Goal: Task Accomplishment & Management: Complete application form

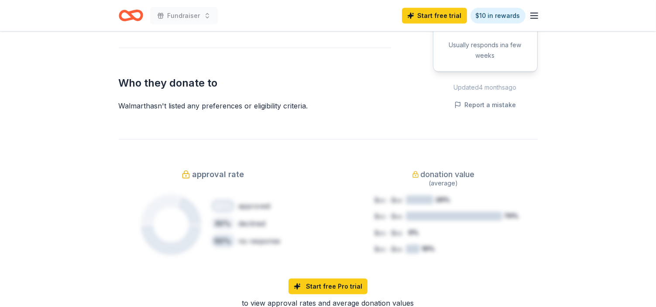
scroll to position [201, 0]
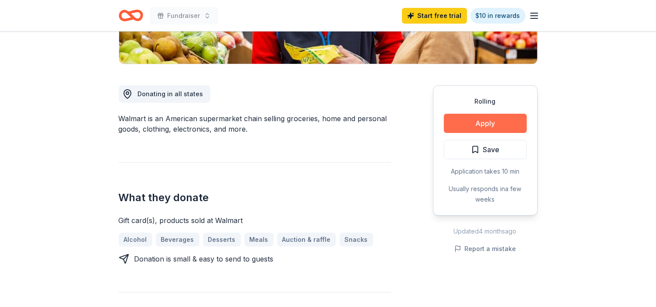
click at [504, 126] on button "Apply" at bounding box center [485, 123] width 83 height 19
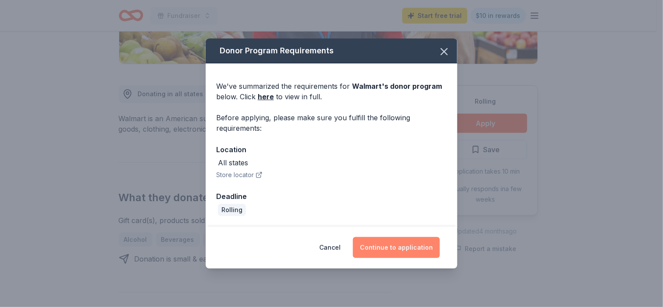
click at [424, 247] on button "Continue to application" at bounding box center [396, 247] width 87 height 21
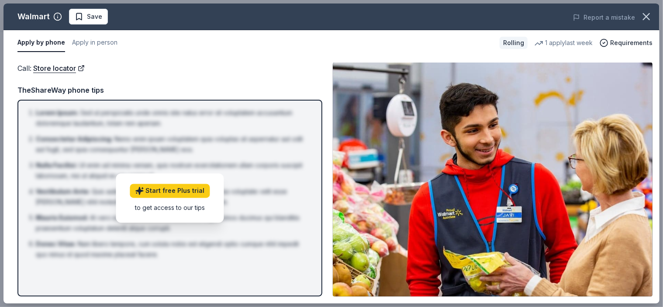
click at [623, 207] on img at bounding box center [493, 179] width 320 height 234
drag, startPoint x: 659, startPoint y: 180, endPoint x: 653, endPoint y: 189, distance: 10.2
click at [653, 189] on div "Call : Store locator Call : Store locator TheShareWay phone tips Lorem Ipsum : …" at bounding box center [331, 179] width 656 height 248
drag, startPoint x: 653, startPoint y: 189, endPoint x: 598, endPoint y: 233, distance: 71.2
click at [598, 233] on div "Call : Store locator Call : Store locator TheShareWay phone tips Lorem Ipsum : …" at bounding box center [331, 179] width 656 height 248
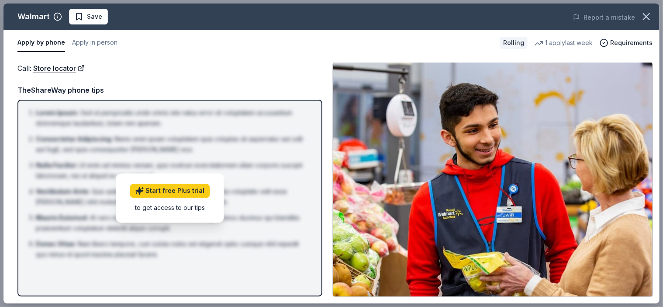
click at [287, 71] on div "Call : Store locator" at bounding box center [169, 67] width 305 height 11
click at [100, 42] on button "Apply in person" at bounding box center [94, 43] width 45 height 18
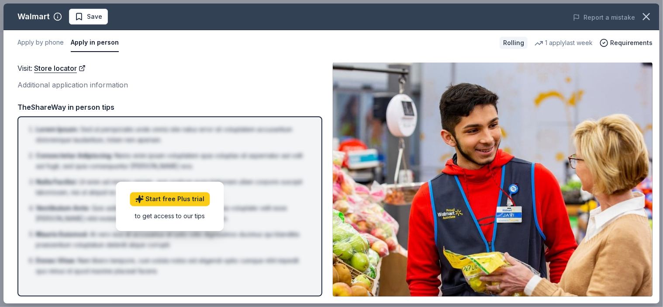
click at [34, 32] on div "Apply by phone Apply in person Rolling 1 apply last week Requirements" at bounding box center [331, 42] width 656 height 25
click at [36, 42] on button "Apply by phone" at bounding box center [40, 43] width 46 height 18
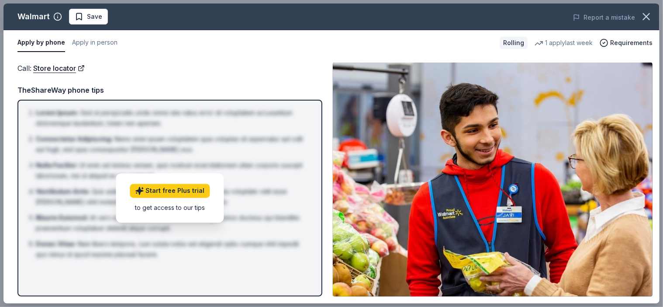
click at [656, 268] on div "Call : Store locator Call : Store locator TheShareWay phone tips Lorem Ipsum : …" at bounding box center [331, 179] width 656 height 248
click at [624, 42] on span "Requirements" at bounding box center [631, 43] width 42 height 10
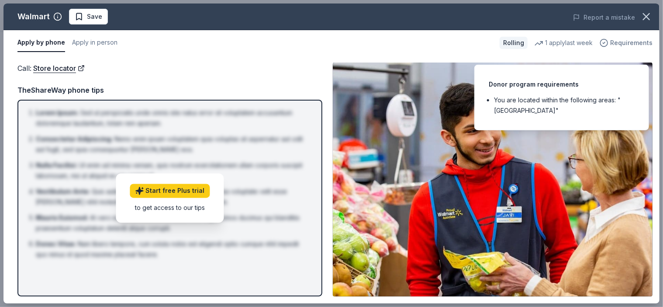
click at [624, 42] on span "Requirements" at bounding box center [631, 43] width 42 height 10
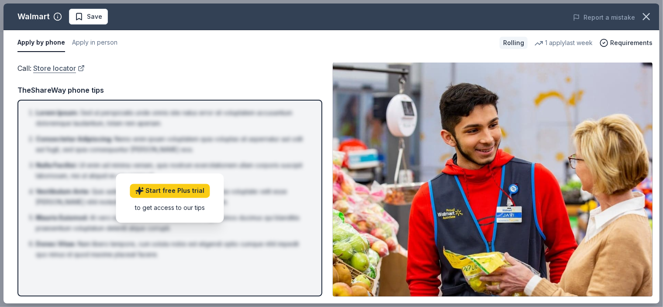
click at [56, 68] on link "Store locator" at bounding box center [59, 67] width 52 height 11
click at [642, 21] on icon "button" at bounding box center [646, 16] width 12 height 12
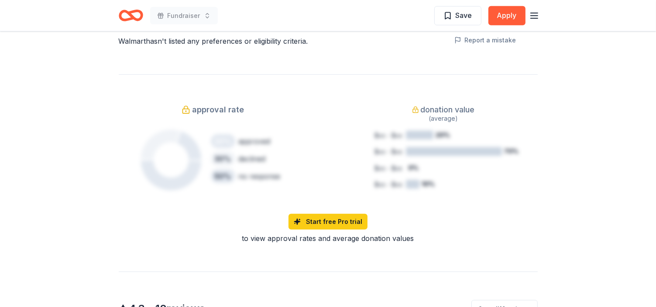
scroll to position [586, 0]
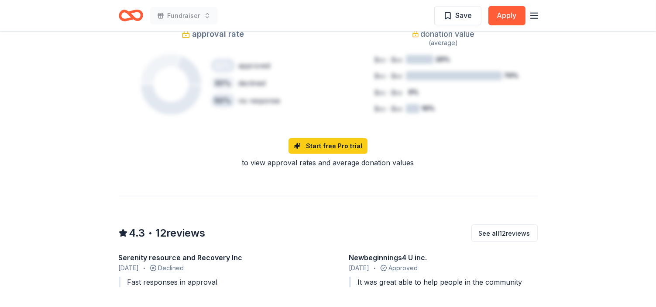
drag, startPoint x: 660, startPoint y: 304, endPoint x: 648, endPoint y: 64, distance: 240.1
click at [648, 64] on div "Rolling Share Walmart 4.3 • 12 reviews 1 apply last week approval rate donation…" at bounding box center [328, 104] width 656 height 1316
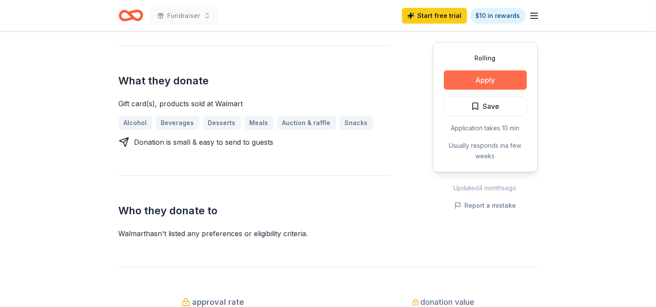
click at [499, 77] on button "Apply" at bounding box center [485, 79] width 83 height 19
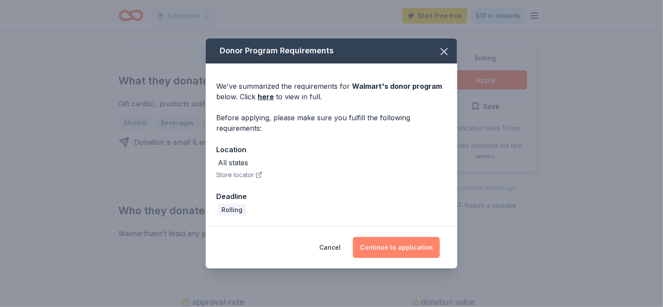
click at [393, 245] on button "Continue to application" at bounding box center [396, 247] width 87 height 21
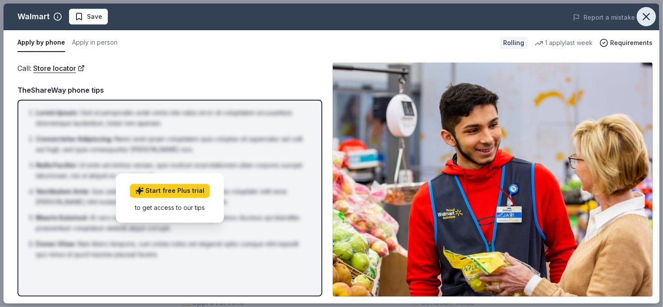
click at [646, 16] on icon "button" at bounding box center [646, 17] width 6 height 6
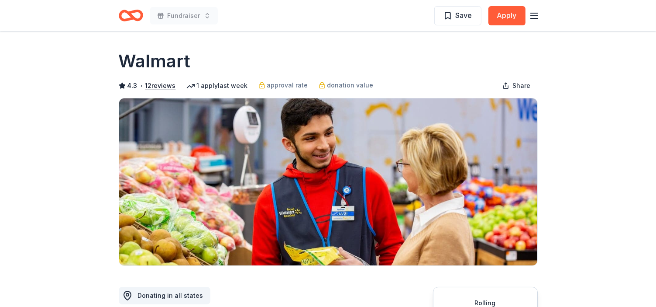
scroll to position [268, 0]
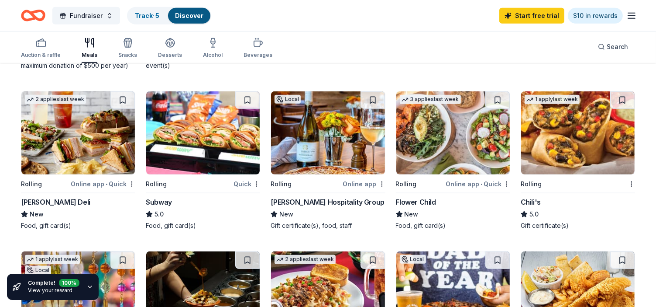
scroll to position [425, 0]
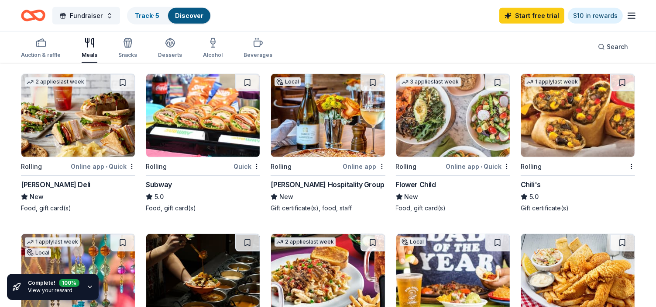
click at [49, 183] on div "McAlister's Deli" at bounding box center [55, 184] width 69 height 10
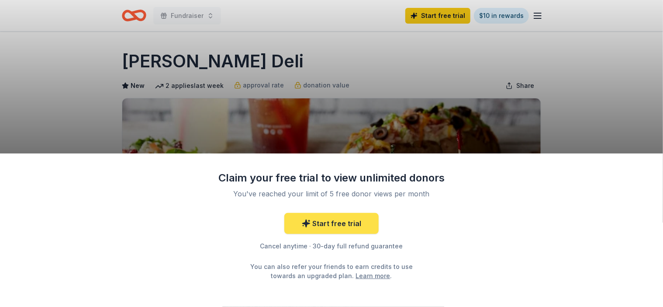
click at [327, 229] on link "Start free trial" at bounding box center [331, 223] width 94 height 21
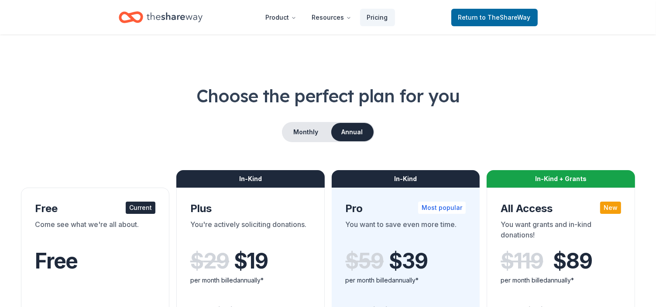
drag, startPoint x: 660, startPoint y: 302, endPoint x: 577, endPoint y: 56, distance: 259.3
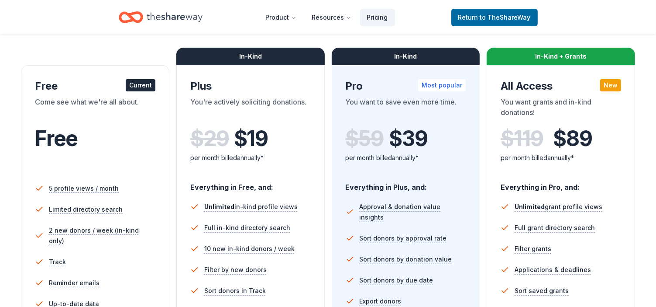
scroll to position [105, 0]
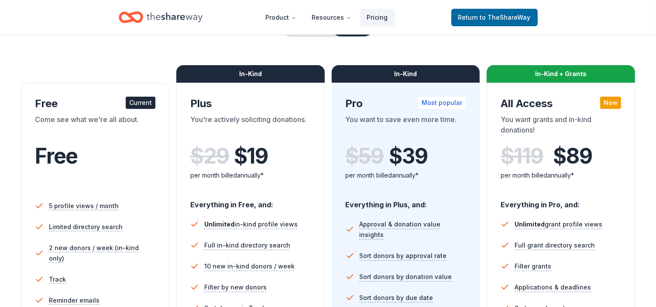
click at [278, 72] on div "In-Kind" at bounding box center [250, 73] width 149 height 17
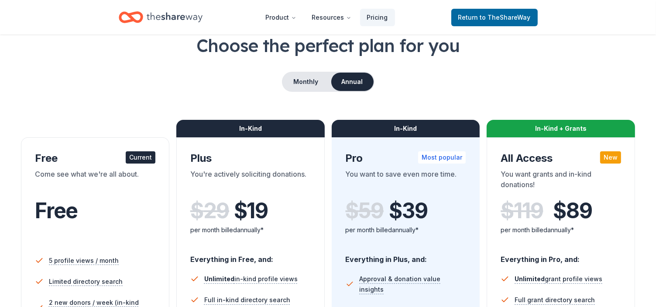
scroll to position [40, 0]
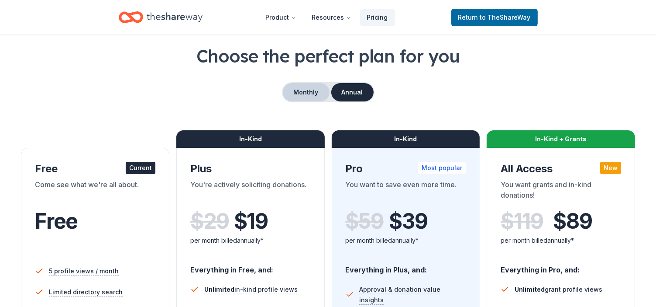
click at [317, 96] on button "Monthly" at bounding box center [306, 92] width 47 height 18
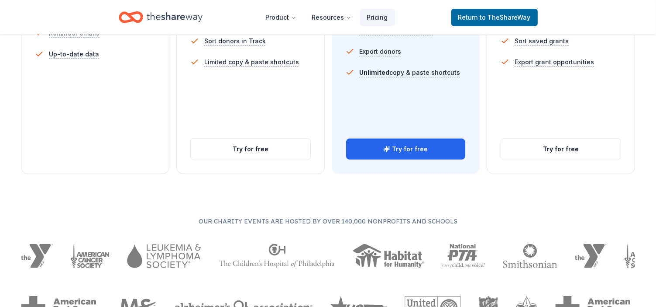
scroll to position [389, 0]
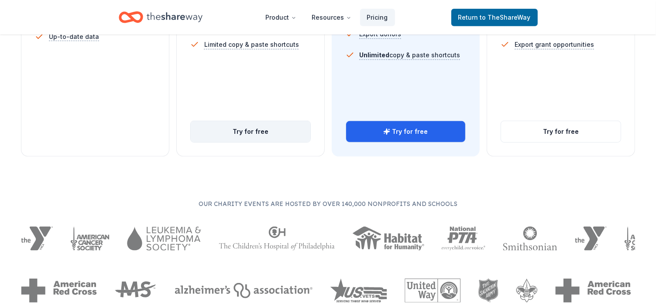
click at [241, 127] on button "Try for free" at bounding box center [251, 131] width 120 height 21
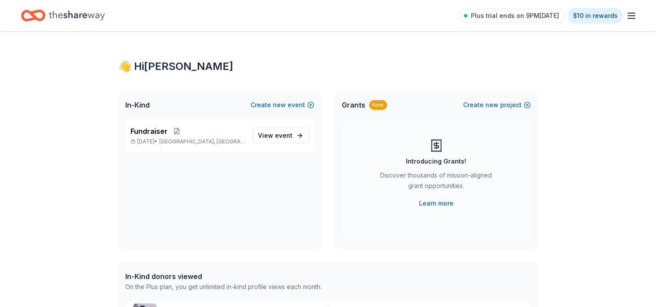
click at [636, 17] on icon "button" at bounding box center [632, 15] width 10 height 10
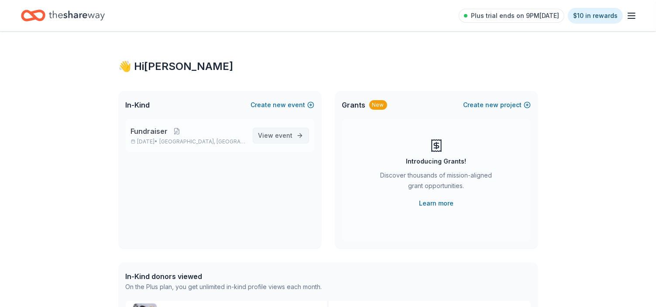
click at [274, 137] on span "View event" at bounding box center [276, 135] width 35 height 10
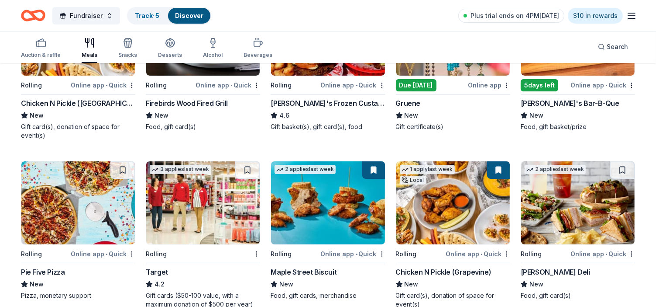
scroll to position [186, 0]
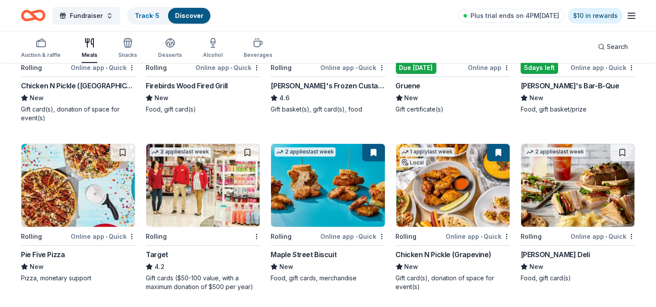
click at [556, 252] on div "[PERSON_NAME] Deli" at bounding box center [555, 254] width 69 height 10
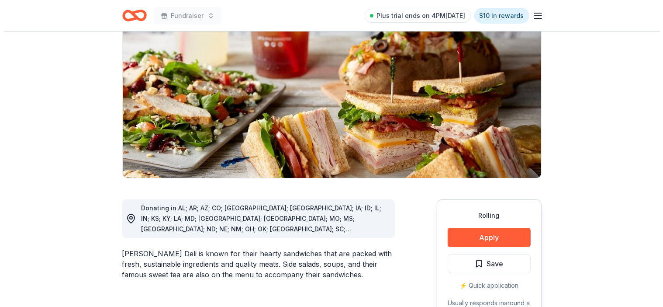
scroll to position [122, 0]
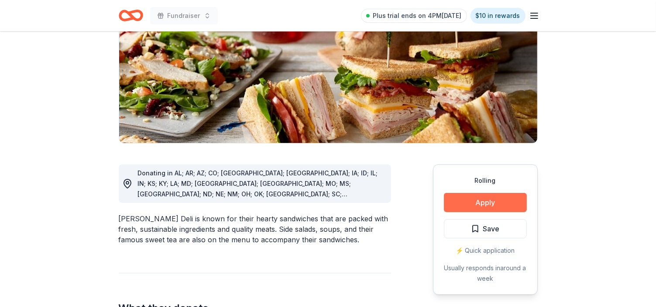
click at [519, 203] on button "Apply" at bounding box center [485, 202] width 83 height 19
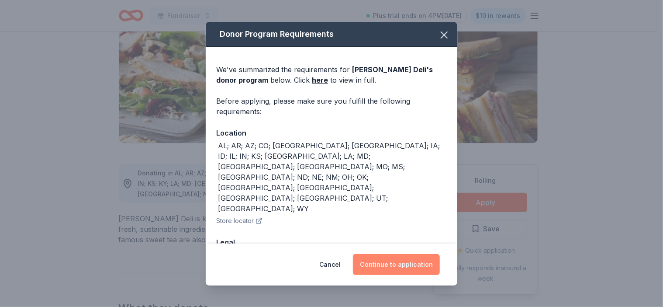
click at [403, 262] on button "Continue to application" at bounding box center [396, 264] width 87 height 21
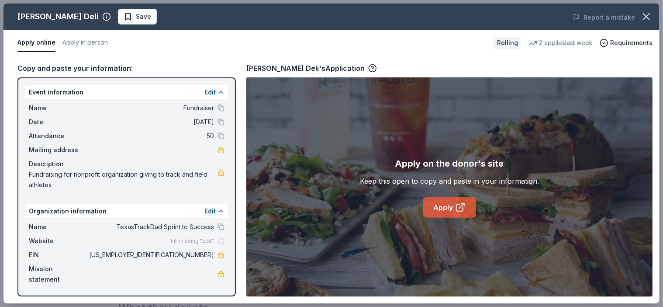
click at [451, 204] on link "Apply" at bounding box center [449, 207] width 53 height 21
